Goal: Information Seeking & Learning: Find specific fact

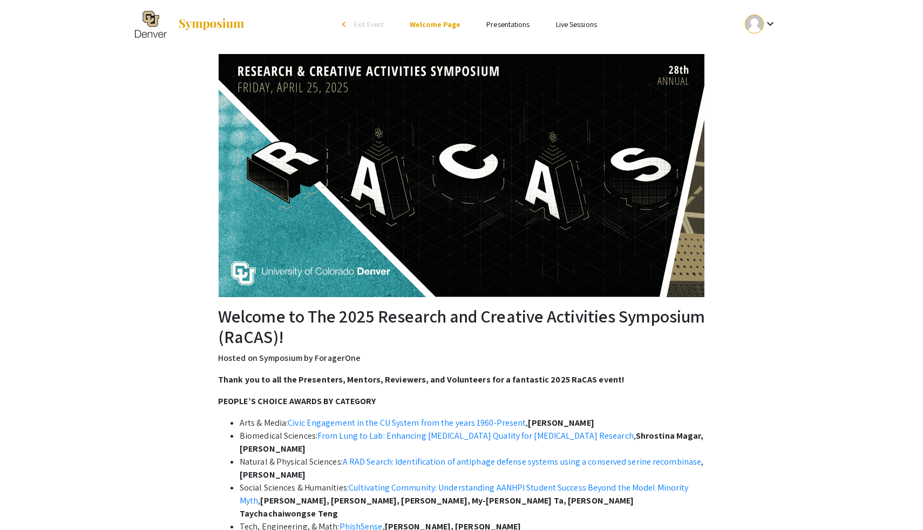
click at [503, 23] on link "Presentations" at bounding box center [507, 24] width 43 height 10
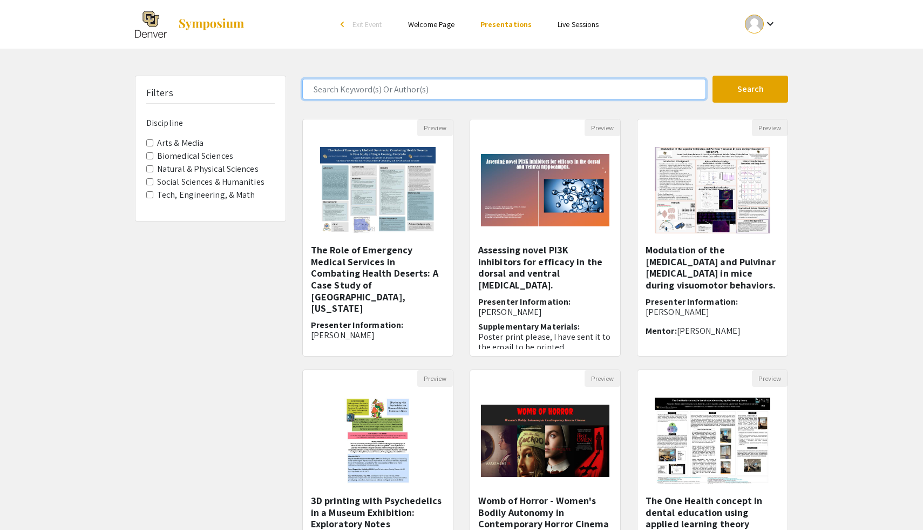
click at [508, 87] on input "Search Keyword(s) Or Author(s)" at bounding box center [504, 89] width 404 height 21
type input "[PERSON_NAME]"
click at [713, 76] on button "Search" at bounding box center [751, 89] width 76 height 27
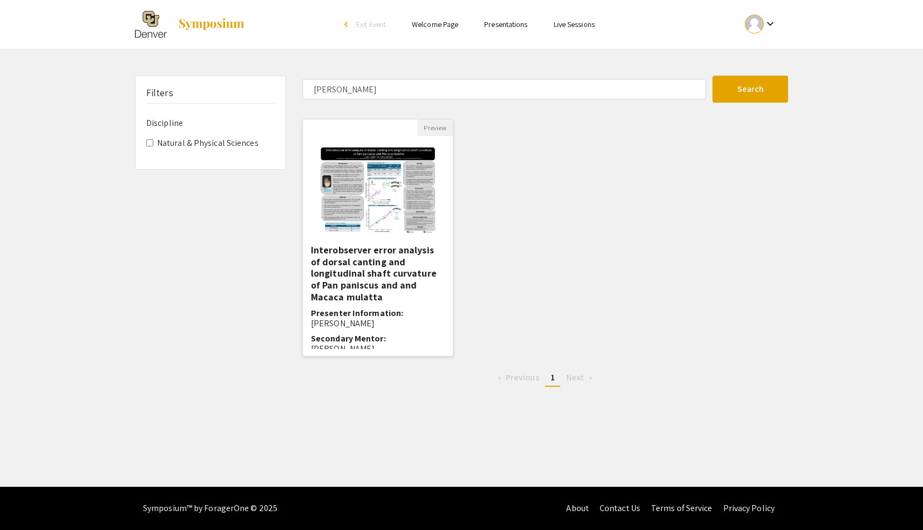
click at [370, 272] on h5 "Interobserver error analysis of dorsal canting and longitudinal shaft curvature…" at bounding box center [378, 273] width 134 height 58
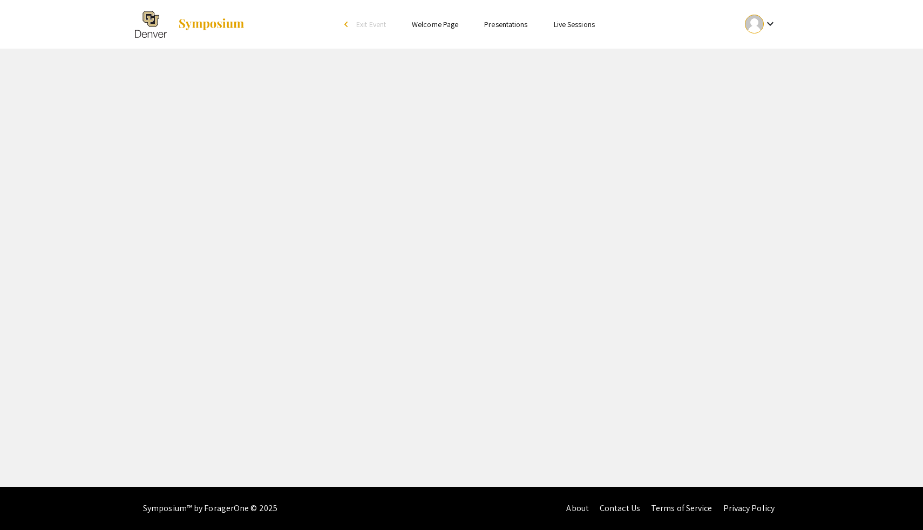
select select "custom"
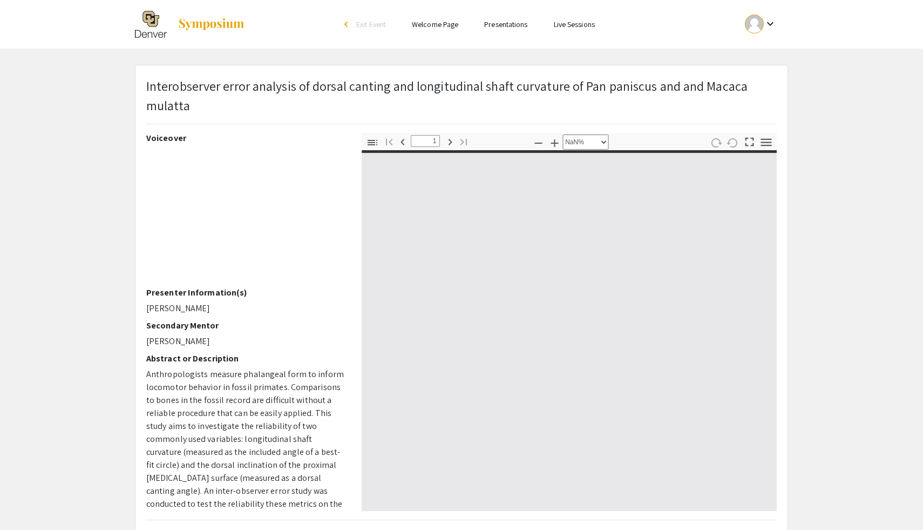
type input "0"
select select "custom"
type input "1"
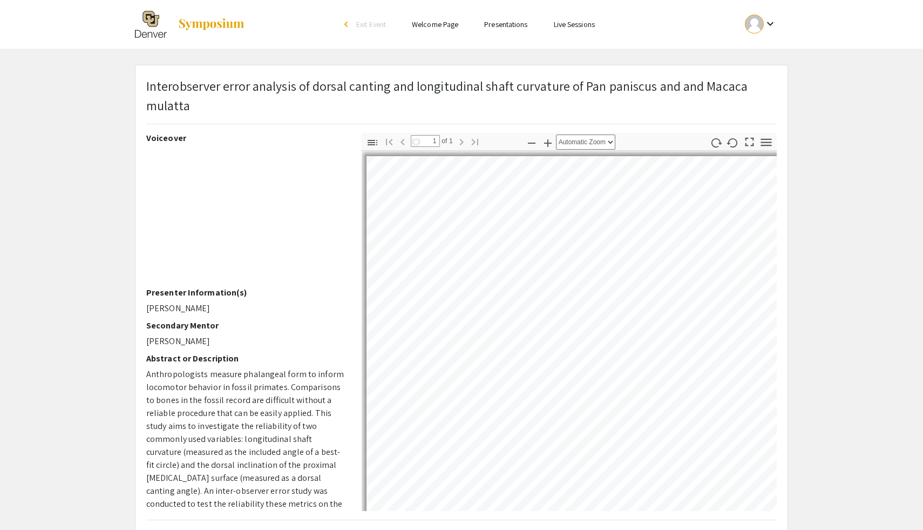
select select "custom"
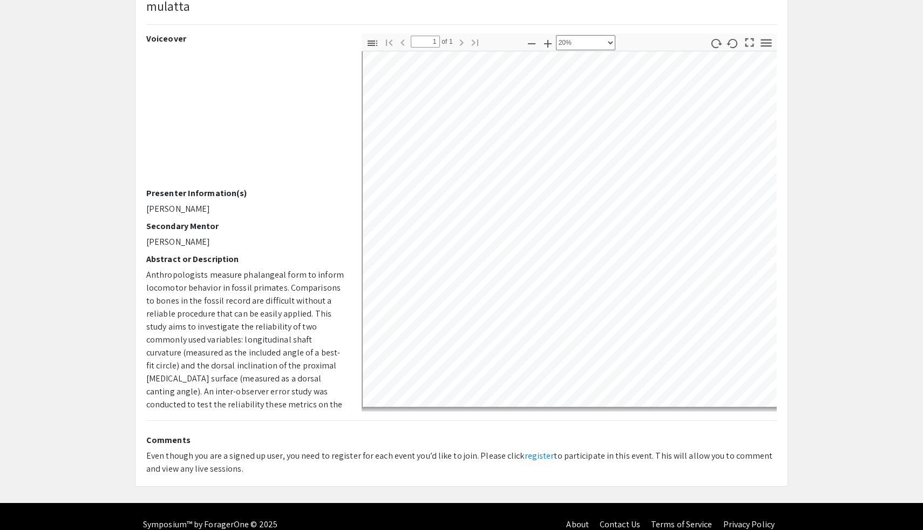
scroll to position [108, 0]
